Goal: Navigation & Orientation: Find specific page/section

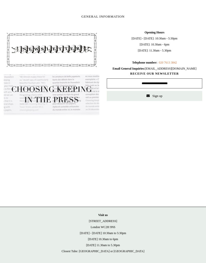
scroll to position [418, 0]
click at [105, 263] on link "Instagram" at bounding box center [103, 267] width 11 height 11
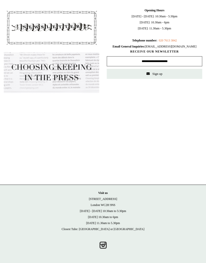
click at [104, 245] on link "Instagram" at bounding box center [103, 245] width 11 height 11
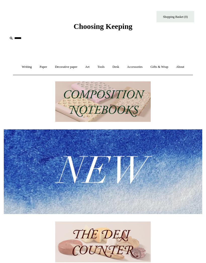
scroll to position [417, 0]
click at [155, 173] on img at bounding box center [103, 171] width 199 height 84
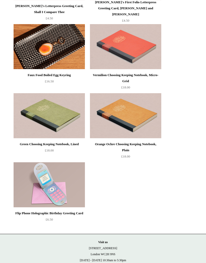
scroll to position [1508, 0]
